Goal: Task Accomplishment & Management: Use online tool/utility

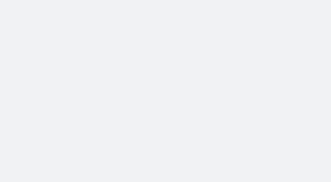
click at [18, 101] on body at bounding box center [165, 91] width 331 height 182
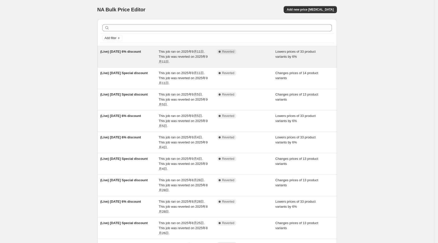
click at [148, 63] on div "(Live) [DATE] 6% discount" at bounding box center [129, 56] width 58 height 15
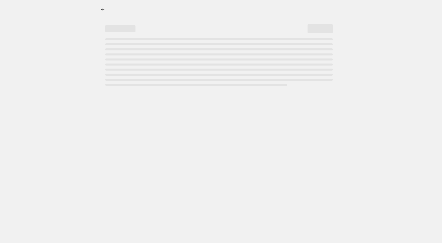
select select "percentage"
select select "collection"
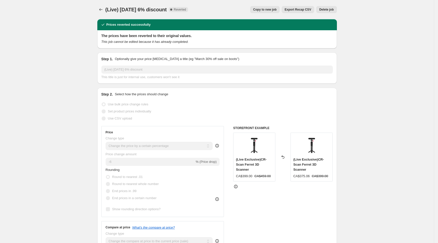
click at [277, 11] on span "Copy to new job" at bounding box center [264, 10] width 23 height 4
select select "percentage"
select select "collection"
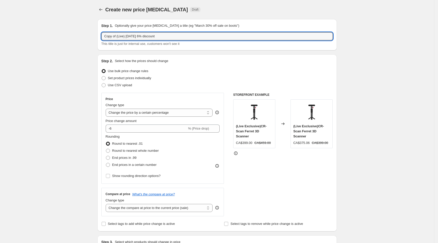
drag, startPoint x: 117, startPoint y: 35, endPoint x: 102, endPoint y: 35, distance: 15.1
click at [102, 35] on div "Step 1. Optionally give your price [MEDICAL_DATA] a title (eg "March 30% off sa…" at bounding box center [216, 34] width 239 height 31
click at [124, 36] on input "(Live) [DATE] 6% discount" at bounding box center [216, 36] width 231 height 8
type input "(Live) [DATE] 6% discount"
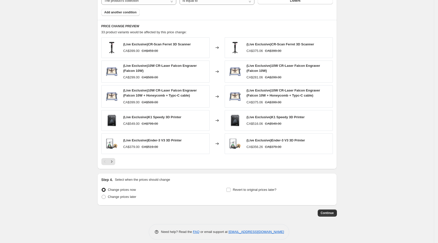
scroll to position [321, 0]
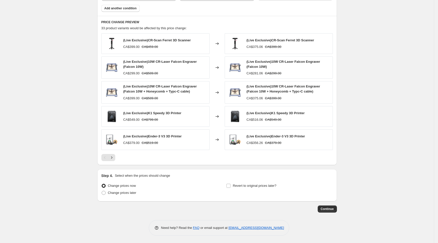
click at [120, 199] on div "Step 4. Select when the prices should change Change prices now Change prices la…" at bounding box center [216, 185] width 239 height 32
click at [124, 196] on div "Change prices now Change prices later" at bounding box center [154, 189] width 106 height 15
click at [125, 195] on span "Change prices later" at bounding box center [122, 192] width 28 height 5
click at [102, 191] on input "Change prices later" at bounding box center [102, 191] width 0 height 0
radio input "true"
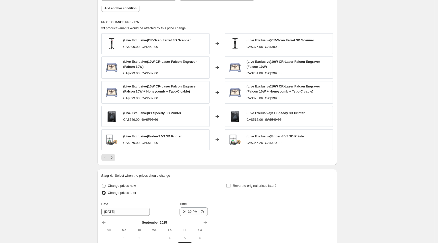
scroll to position [407, 0]
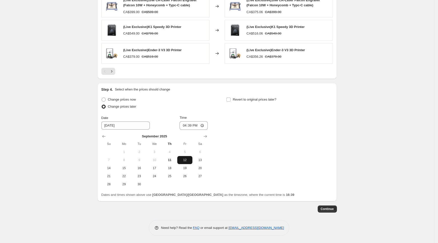
click at [185, 162] on span "12" at bounding box center [184, 160] width 11 height 4
click at [191, 124] on input "16:39" at bounding box center [193, 125] width 28 height 9
type input "08:15"
click at [249, 141] on div "Change prices now Change prices later Date [DATE] Time 08:[DATE] Mo Tu We Th Fr…" at bounding box center [216, 142] width 231 height 92
click at [253, 104] on div "Revert to original prices later?" at bounding box center [279, 103] width 106 height 15
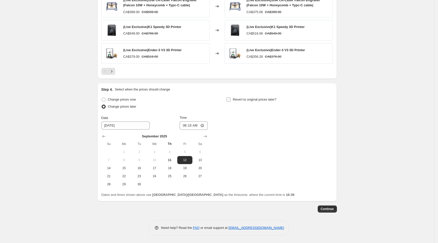
click at [254, 99] on span "Revert to original prices later?" at bounding box center [255, 100] width 44 height 4
click at [230, 99] on input "Revert to original prices later?" at bounding box center [228, 100] width 4 height 4
checkbox input "true"
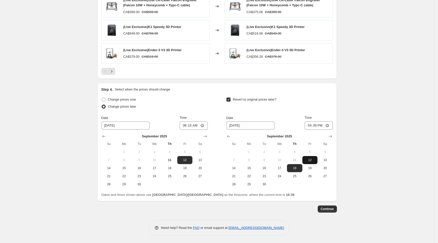
click at [310, 160] on span "12" at bounding box center [309, 160] width 11 height 4
type input "[DATE]"
click at [319, 127] on input "16:39" at bounding box center [319, 125] width 28 height 9
type input "13:00"
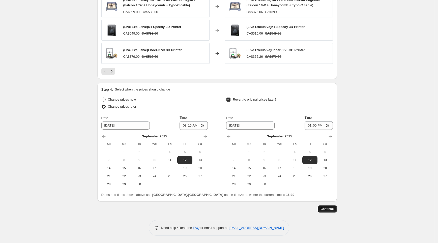
click at [330, 207] on button "Continue" at bounding box center [327, 208] width 19 height 7
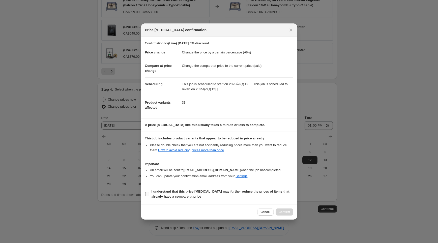
click at [284, 196] on span "I understand that this price [MEDICAL_DATA] may further reduce the prices of it…" at bounding box center [223, 194] width 142 height 10
click at [149, 196] on input "I understand that this price [MEDICAL_DATA] may further reduce the prices of it…" at bounding box center [147, 194] width 4 height 4
checkbox input "true"
click at [282, 209] on button "Confirm" at bounding box center [285, 211] width 18 height 7
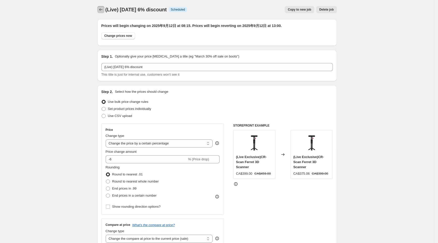
click at [102, 11] on icon "Price change jobs" at bounding box center [100, 9] width 5 height 5
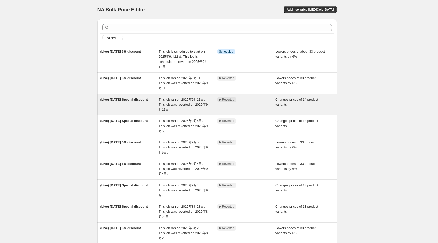
click at [166, 101] on span "This job ran on 2025年9月11日. This job was reverted on 2025年9月11日." at bounding box center [183, 105] width 49 height 14
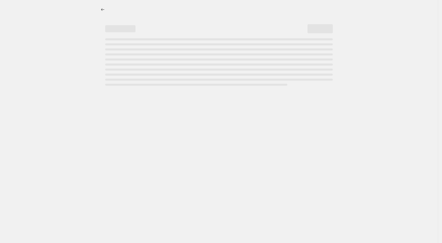
select select "collection"
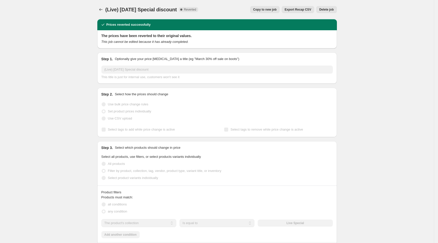
click at [277, 9] on span "Copy to new job" at bounding box center [264, 10] width 23 height 4
select select "collection"
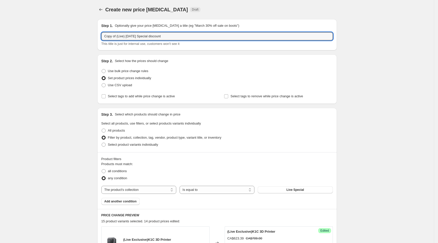
drag, startPoint x: 117, startPoint y: 35, endPoint x: 89, endPoint y: 36, distance: 28.0
click at [125, 36] on input "(Live) [DATE] Special discount" at bounding box center [216, 36] width 231 height 8
click at [124, 35] on input "(Live) [DATE] Special discount" at bounding box center [216, 36] width 231 height 8
type input "(Live) [DATE] Special discount"
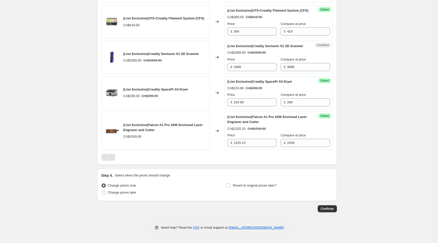
scroll to position [656, 0]
click at [120, 194] on span "Change prices later" at bounding box center [122, 193] width 28 height 4
click at [102, 191] on input "Change prices later" at bounding box center [102, 191] width 0 height 0
radio input "true"
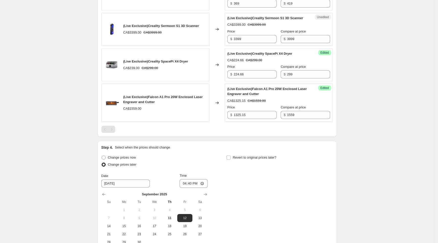
scroll to position [742, 0]
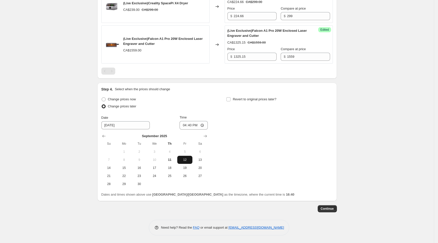
click at [184, 161] on span "12" at bounding box center [184, 160] width 11 height 4
click at [193, 126] on input "16:40" at bounding box center [193, 125] width 28 height 9
type input "08:15"
click at [248, 98] on span "Revert to original prices later?" at bounding box center [255, 99] width 44 height 4
click at [230, 98] on input "Revert to original prices later?" at bounding box center [228, 99] width 4 height 4
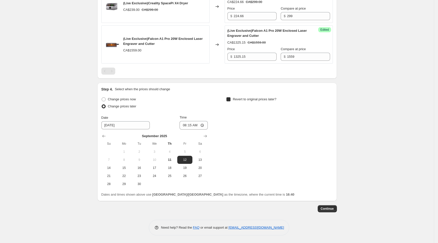
checkbox input "true"
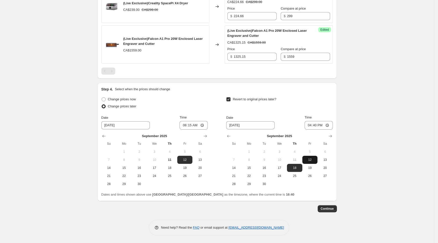
click at [313, 162] on button "12" at bounding box center [309, 160] width 15 height 8
type input "[DATE]"
click at [319, 126] on input "16:40" at bounding box center [319, 125] width 28 height 9
type input "13:00"
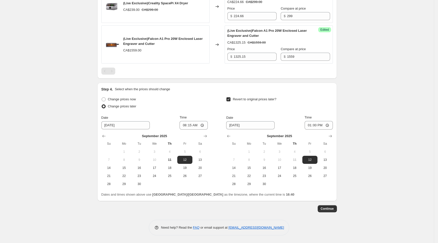
click at [334, 210] on span "Continue" at bounding box center [327, 209] width 13 height 4
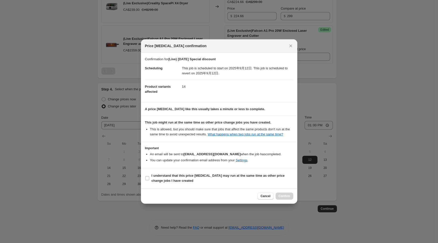
click at [264, 185] on section "I understand that this price [MEDICAL_DATA] may run at the same time as other p…" at bounding box center [219, 178] width 156 height 20
click at [273, 178] on span "I understand that this price [MEDICAL_DATA] may run at the same time as other p…" at bounding box center [223, 178] width 142 height 10
click at [149, 178] on input "I understand that this price [MEDICAL_DATA] may run at the same time as other p…" at bounding box center [147, 178] width 4 height 4
checkbox input "true"
click at [286, 199] on button "Confirm" at bounding box center [285, 196] width 18 height 7
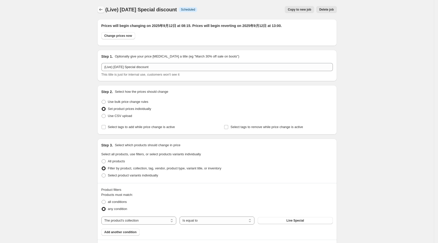
click at [103, 12] on button "Price change jobs" at bounding box center [100, 9] width 7 height 7
